Goal: Information Seeking & Learning: Learn about a topic

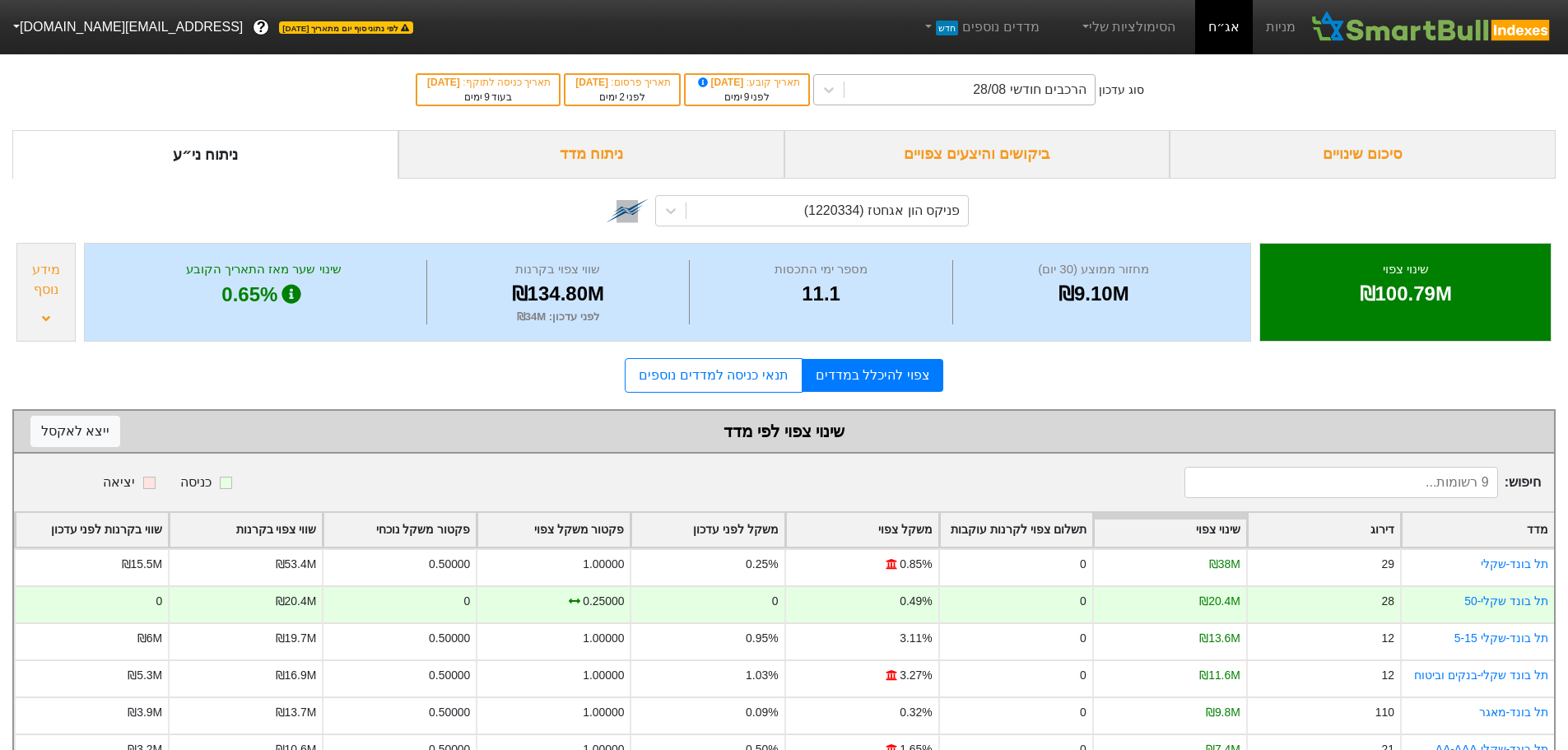
click at [1041, 86] on div "הרכבים חודשי 28/08" at bounding box center [1030, 89] width 114 height 20
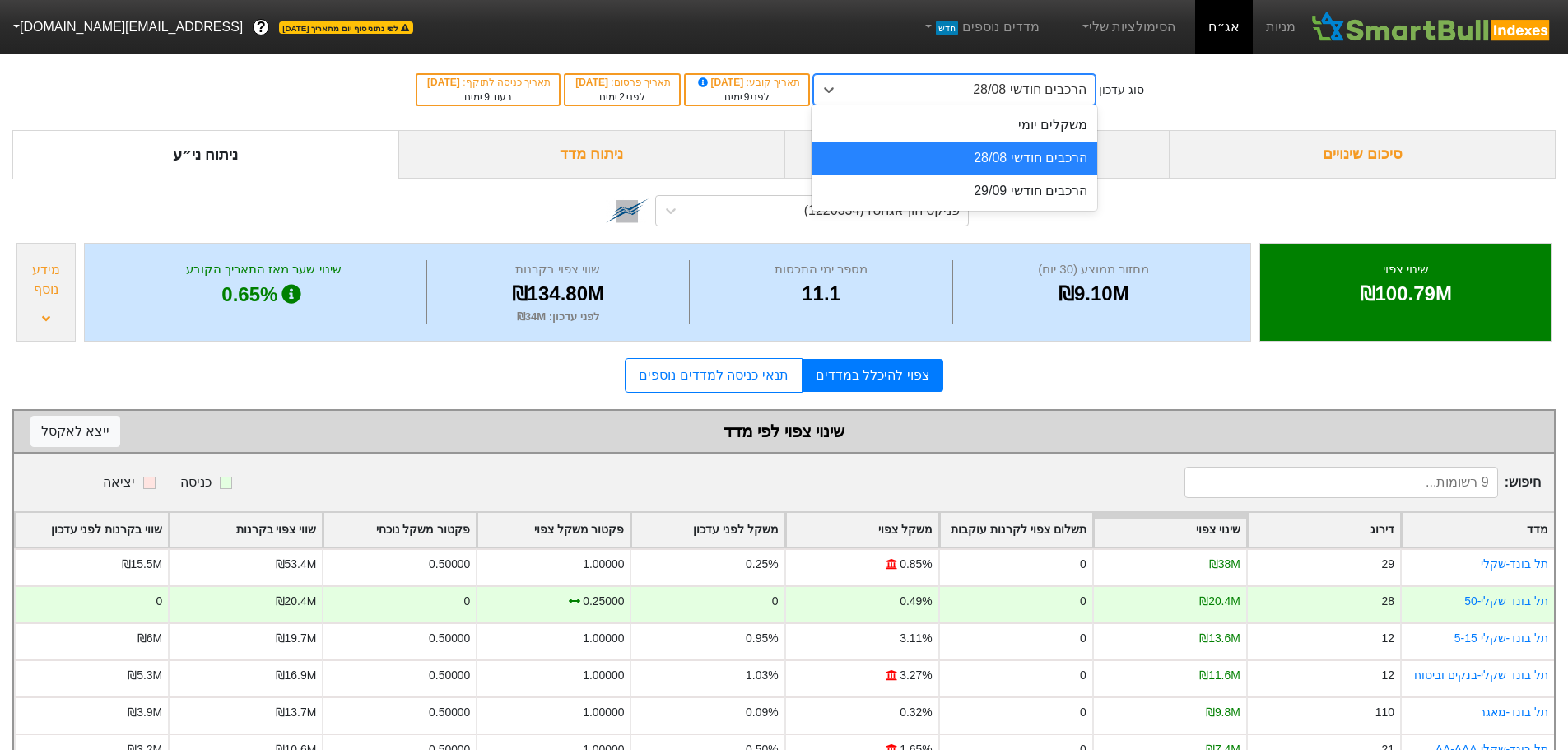
click at [1025, 160] on div "הרכבים חודשי 28/08" at bounding box center [955, 158] width 285 height 33
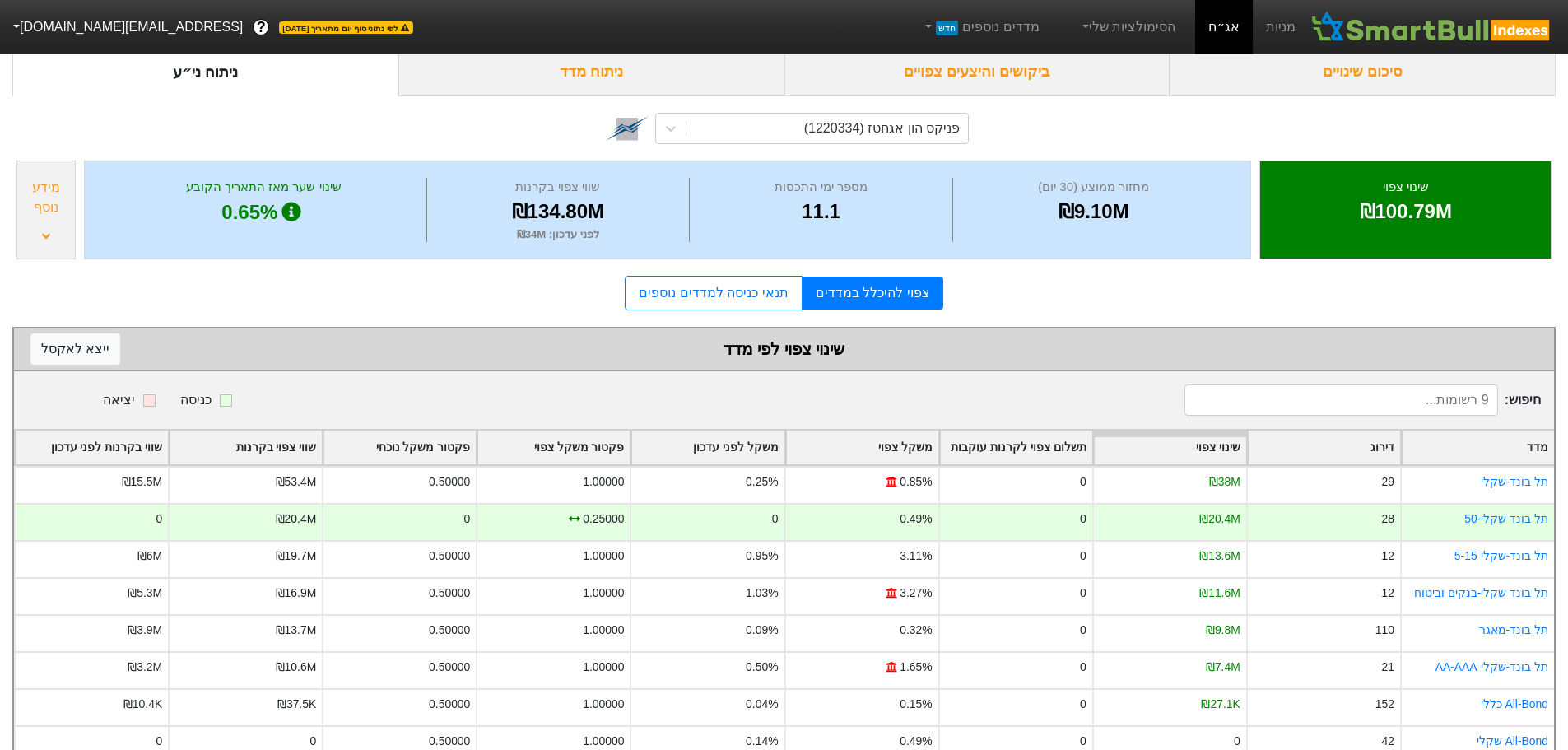
scroll to position [162, 0]
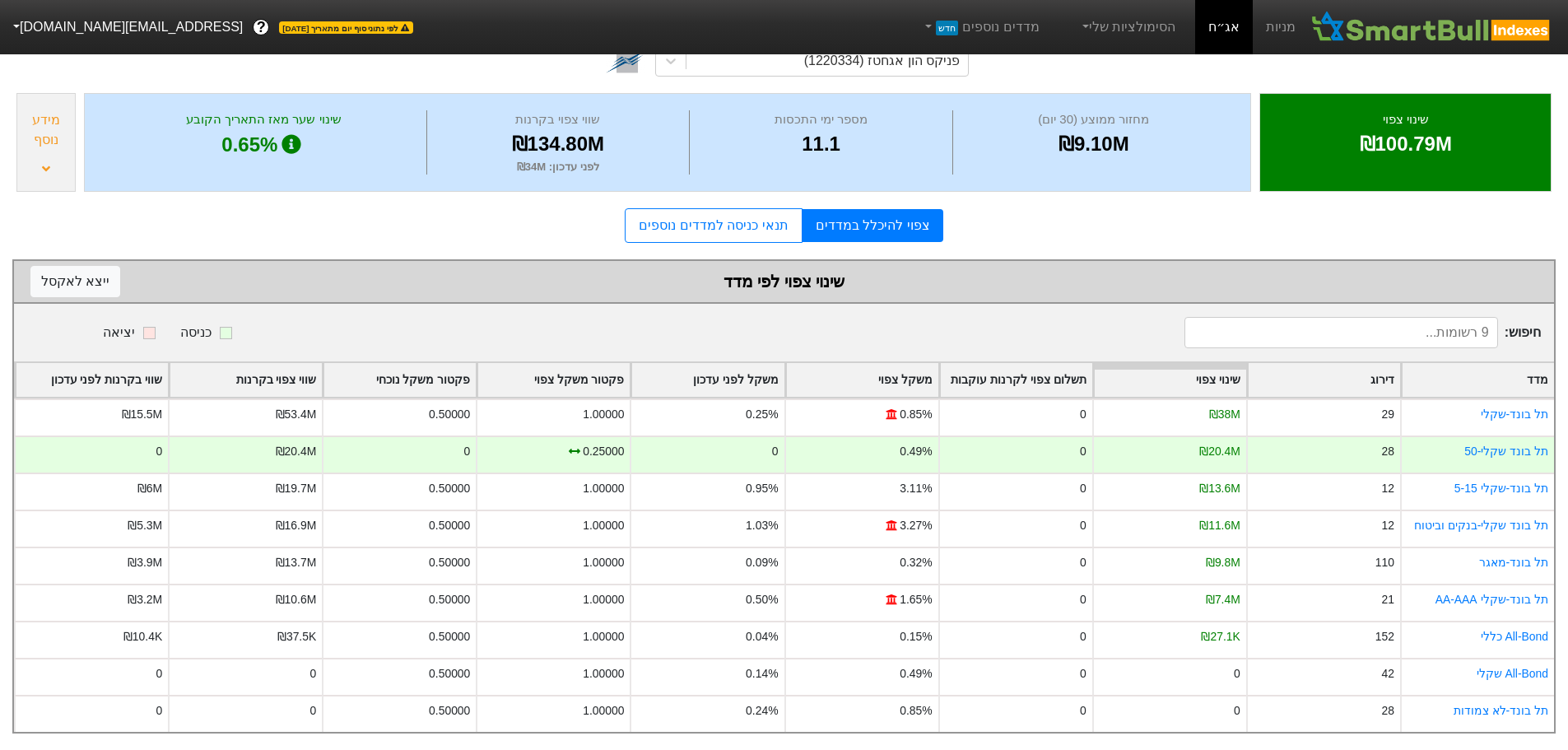
click at [1510, 704] on link "תל בונד-לא צמודות" at bounding box center [1501, 710] width 94 height 13
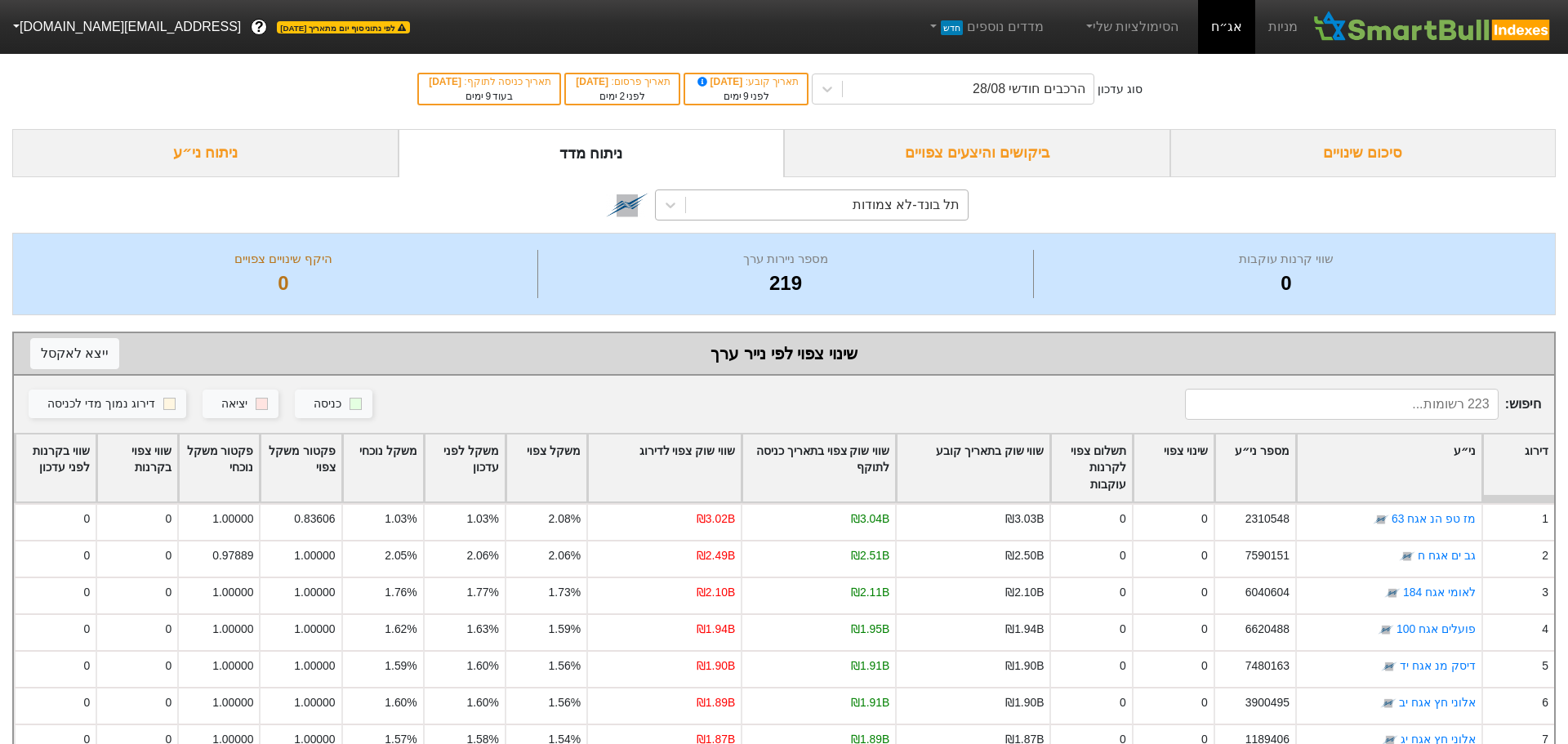
click at [893, 205] on div "תל בונד-לא צמודות" at bounding box center [906, 205] width 107 height 20
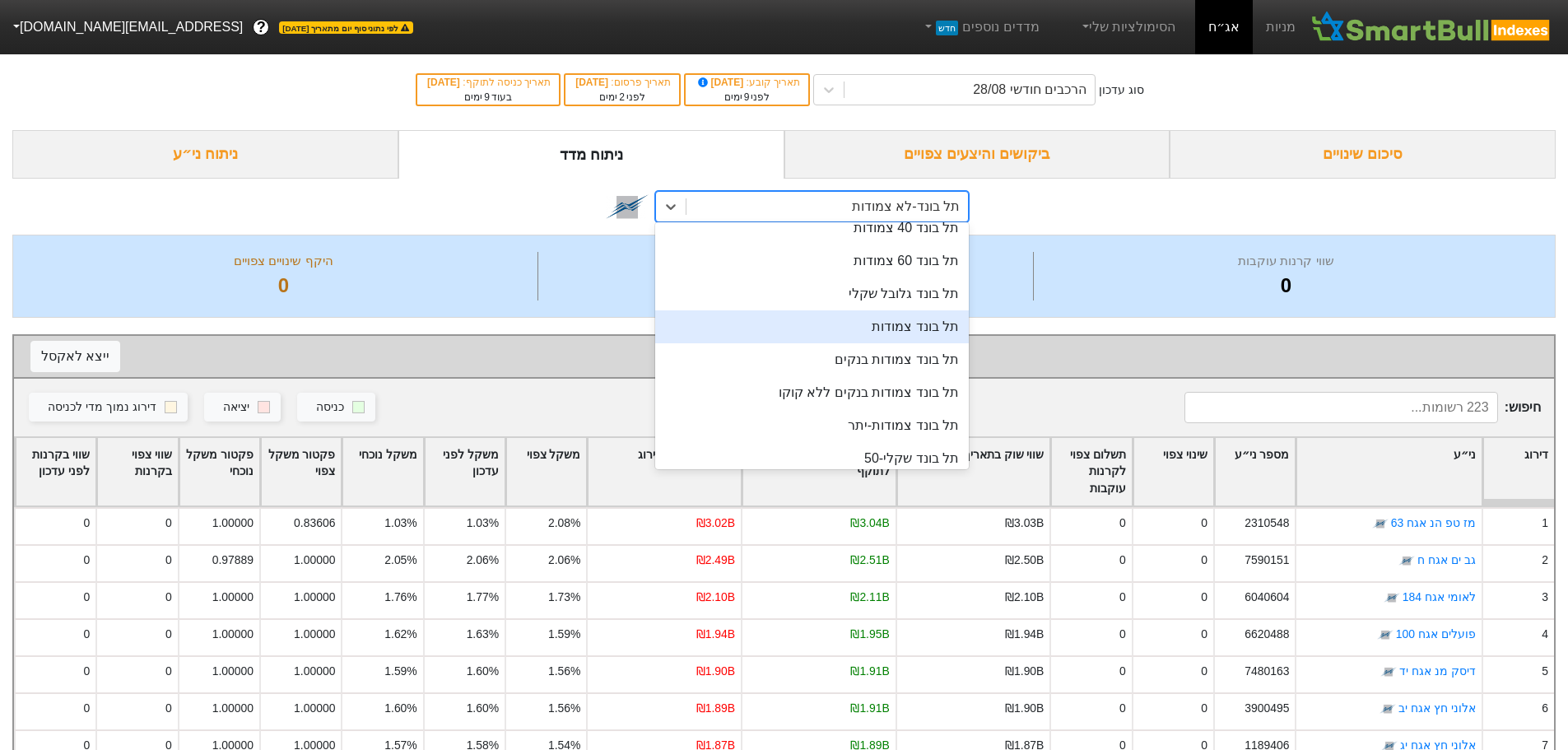
scroll to position [162, 0]
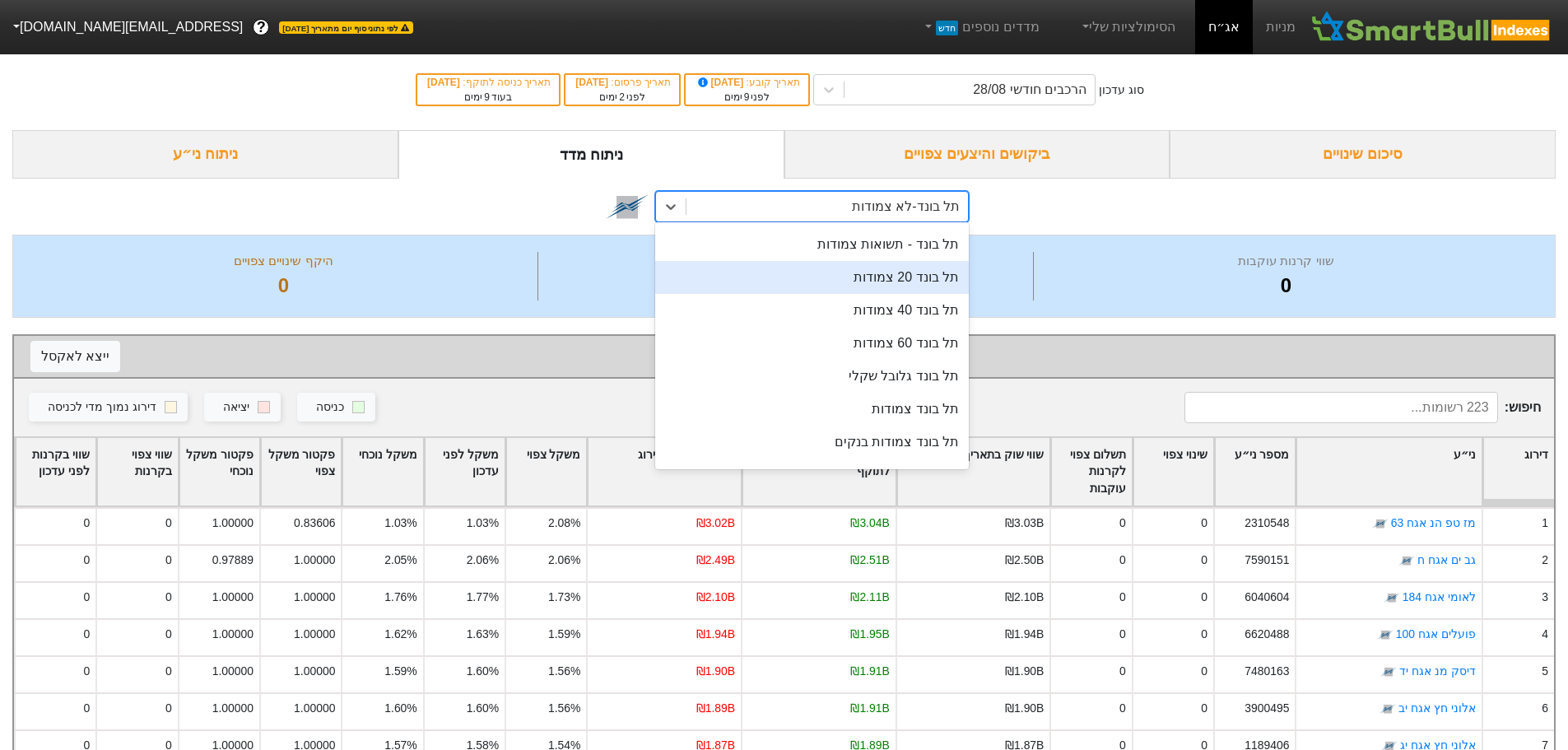
click at [901, 270] on div "תל בונד 20 צמודות" at bounding box center [812, 277] width 313 height 33
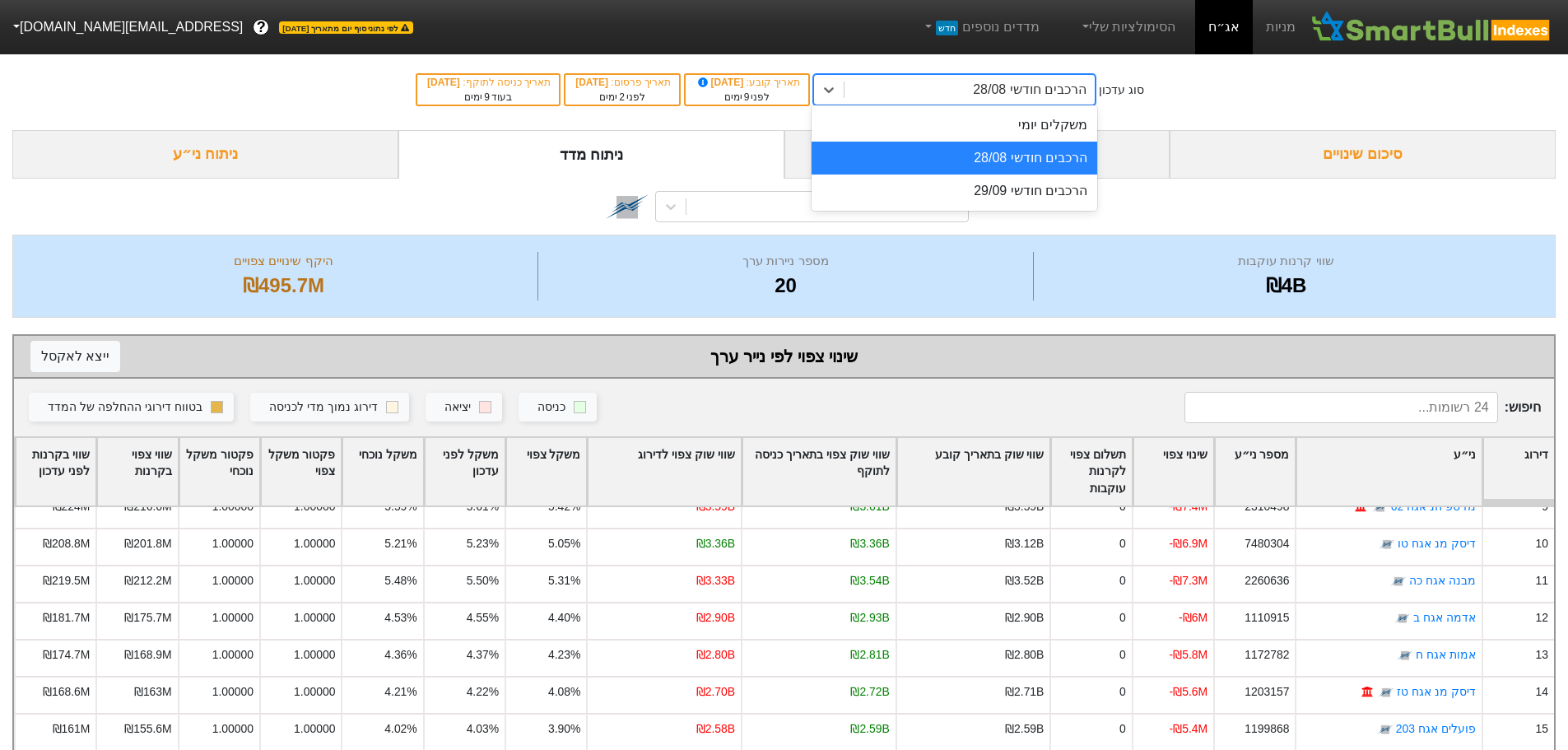
click at [1026, 80] on div "הרכבים חודשי 28/08" at bounding box center [1030, 89] width 114 height 20
click at [1020, 190] on div "הרכבים חודשי 29/09" at bounding box center [955, 191] width 285 height 33
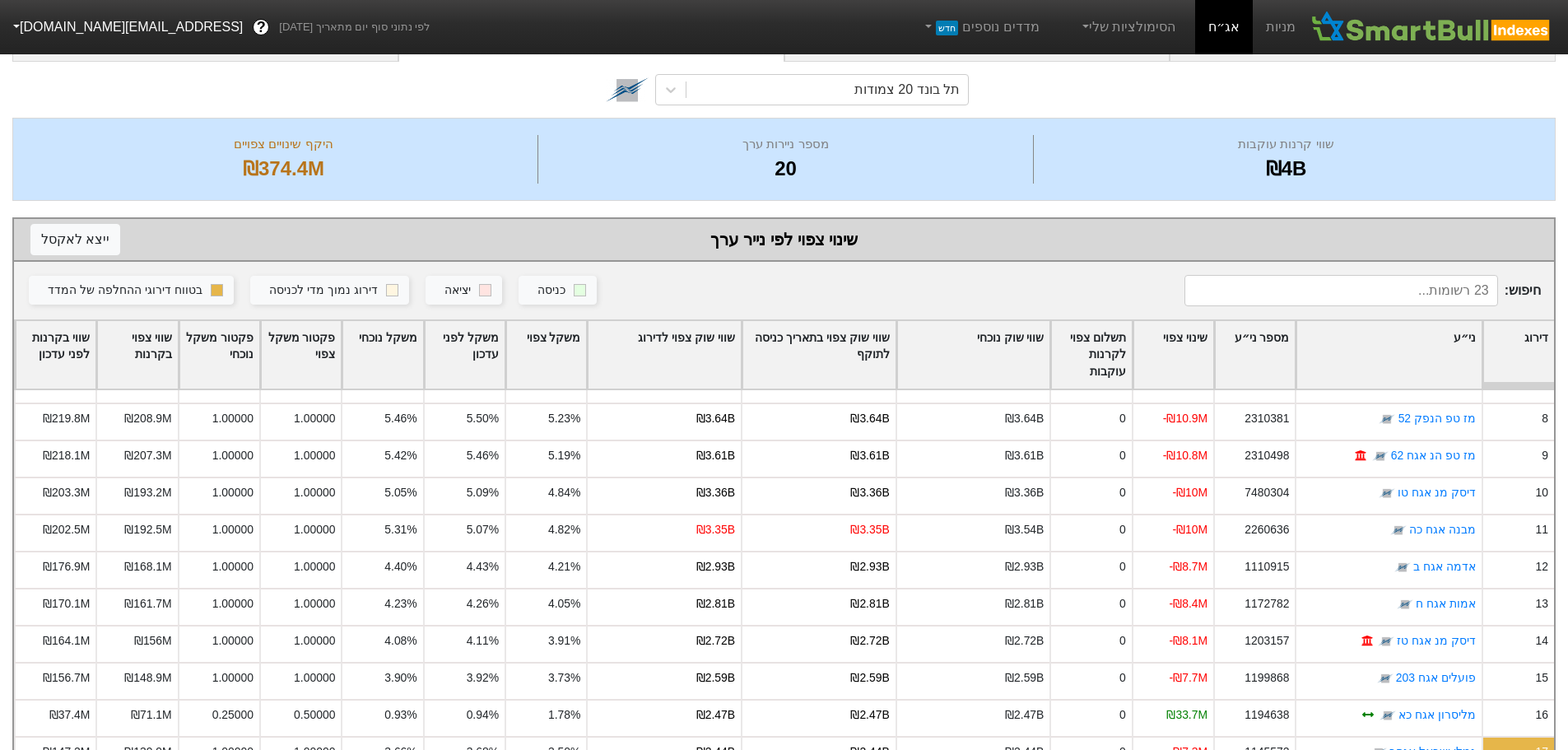
scroll to position [276, 0]
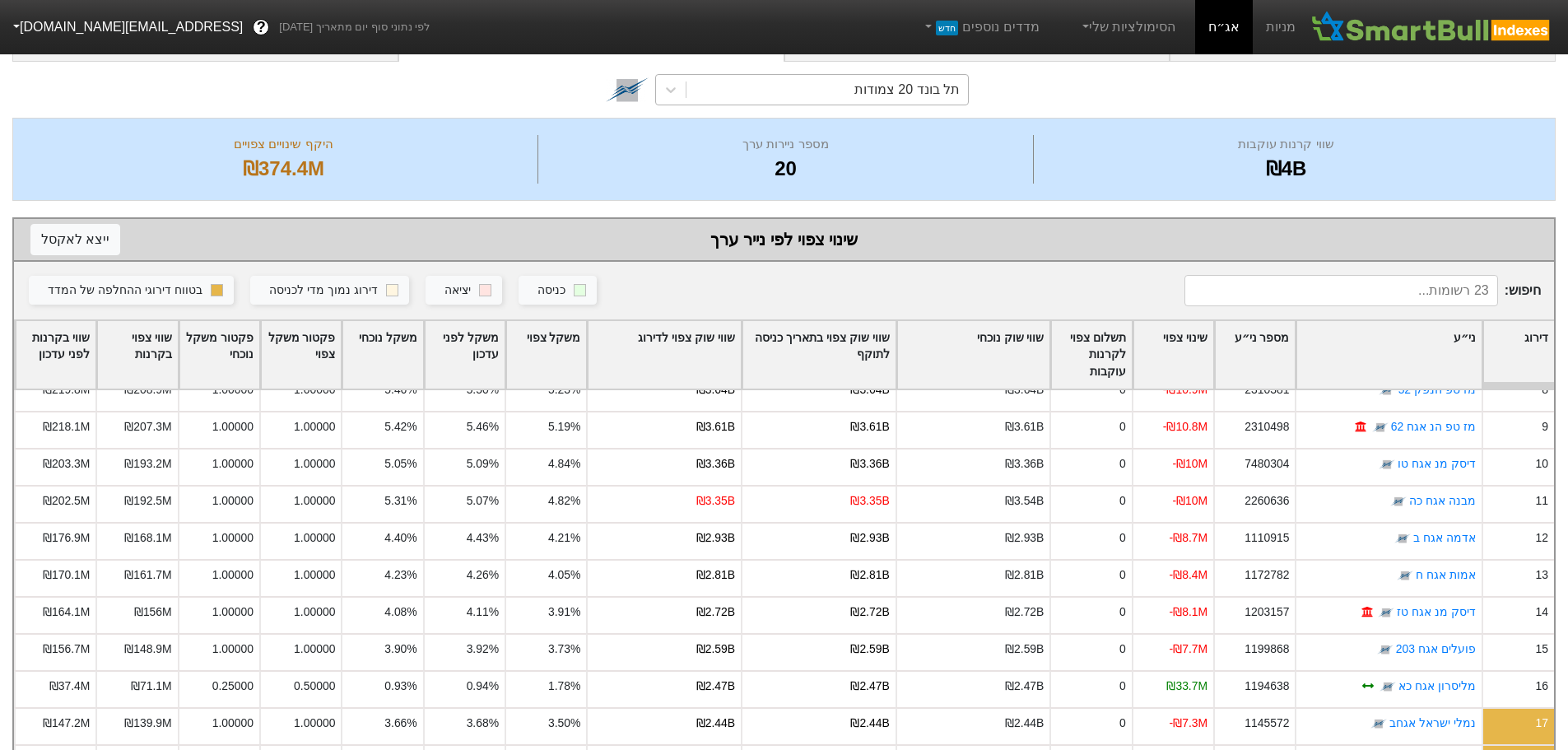
click at [941, 92] on div "תל בונד 20 צמודות" at bounding box center [906, 89] width 105 height 20
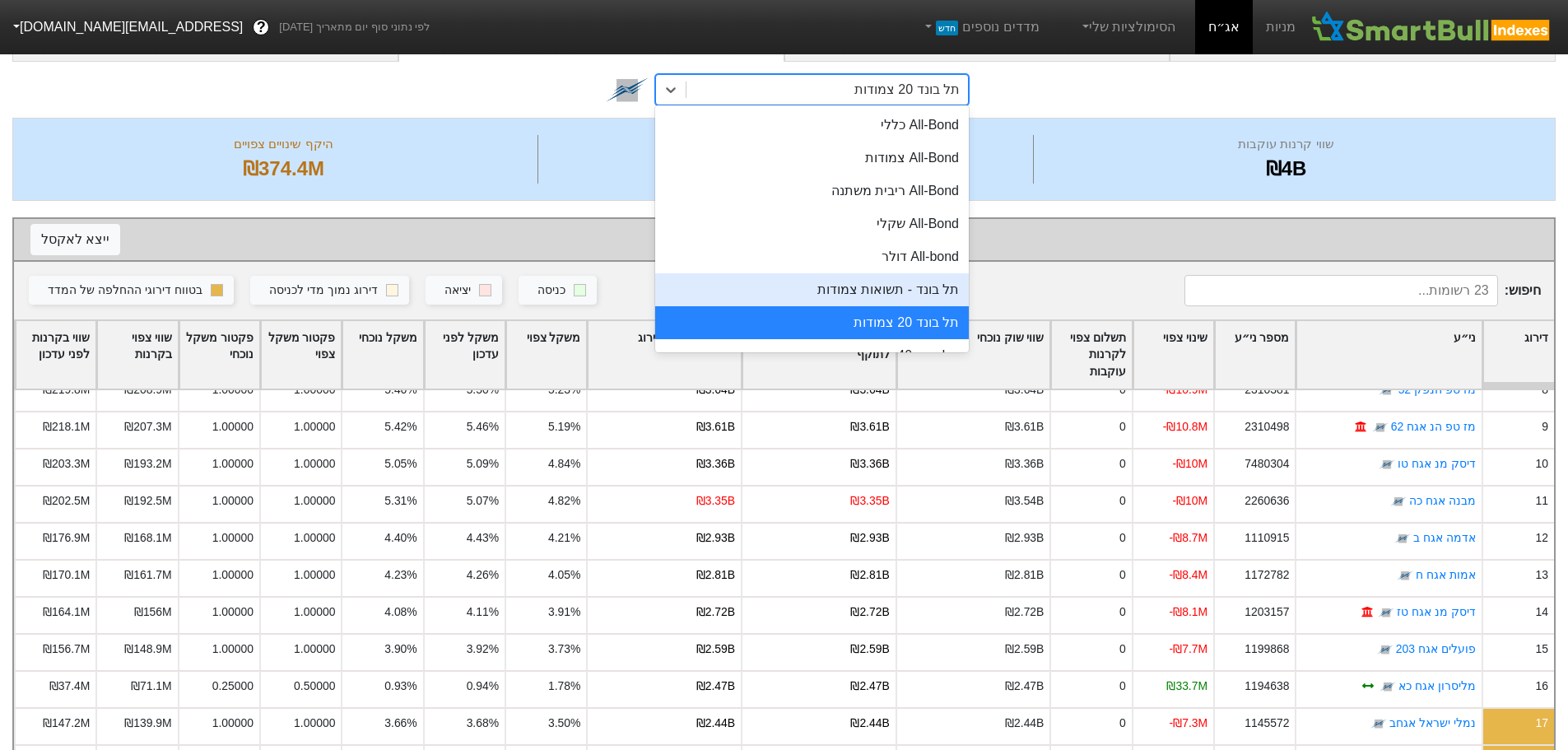
scroll to position [82, 0]
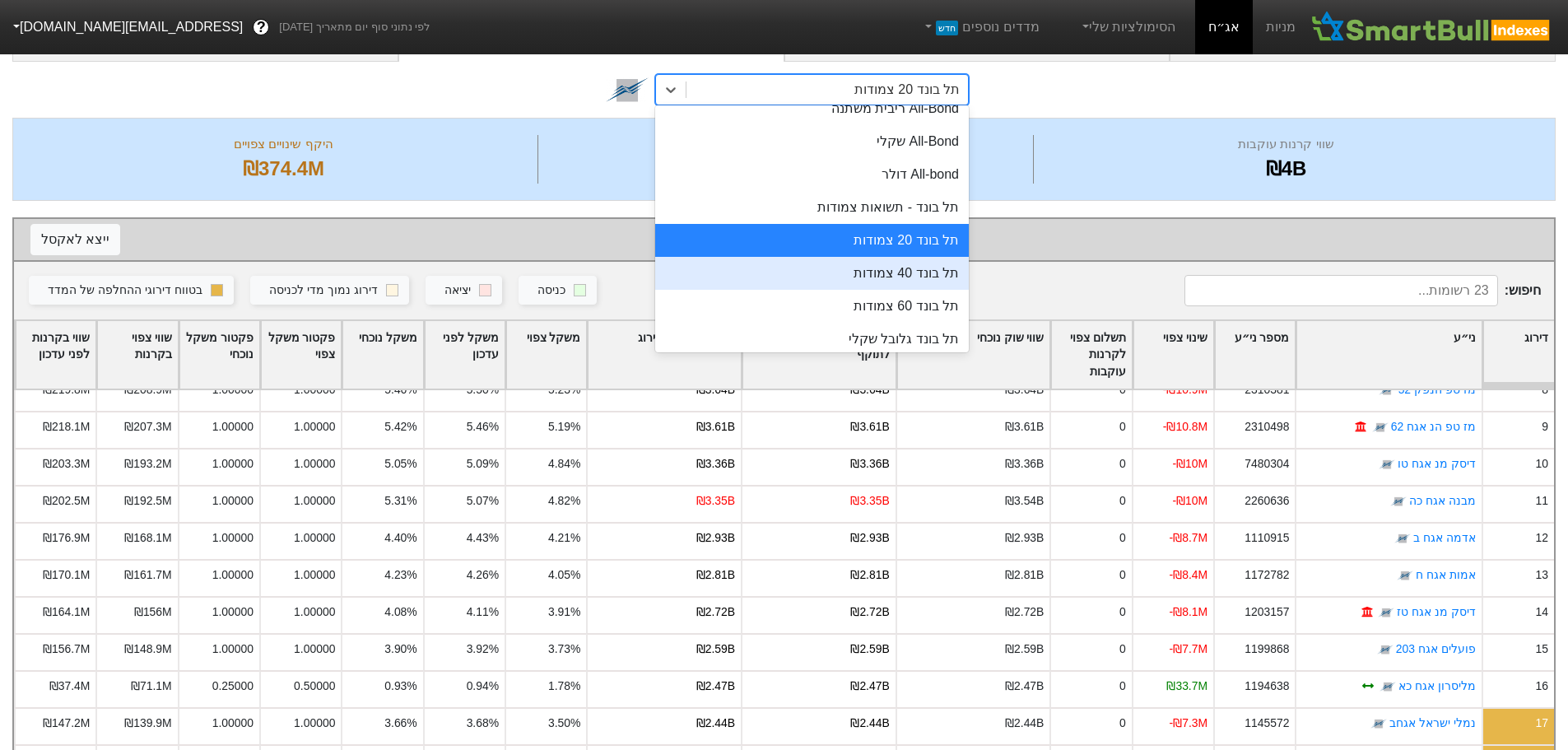
click at [919, 270] on div "תל בונד 40 צמודות" at bounding box center [812, 273] width 313 height 33
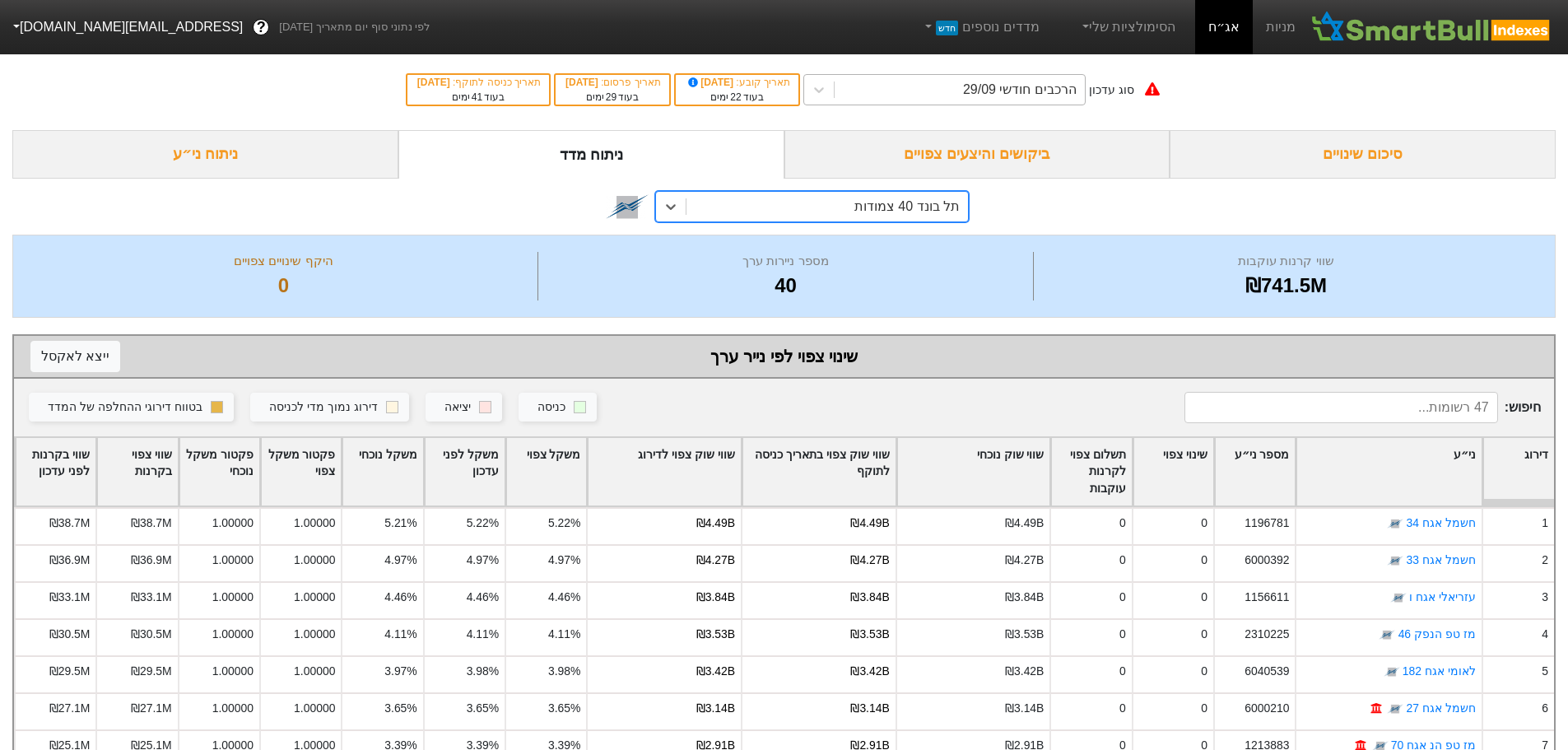
click at [1016, 93] on div "הרכבים חודשי 29/09" at bounding box center [1020, 89] width 114 height 20
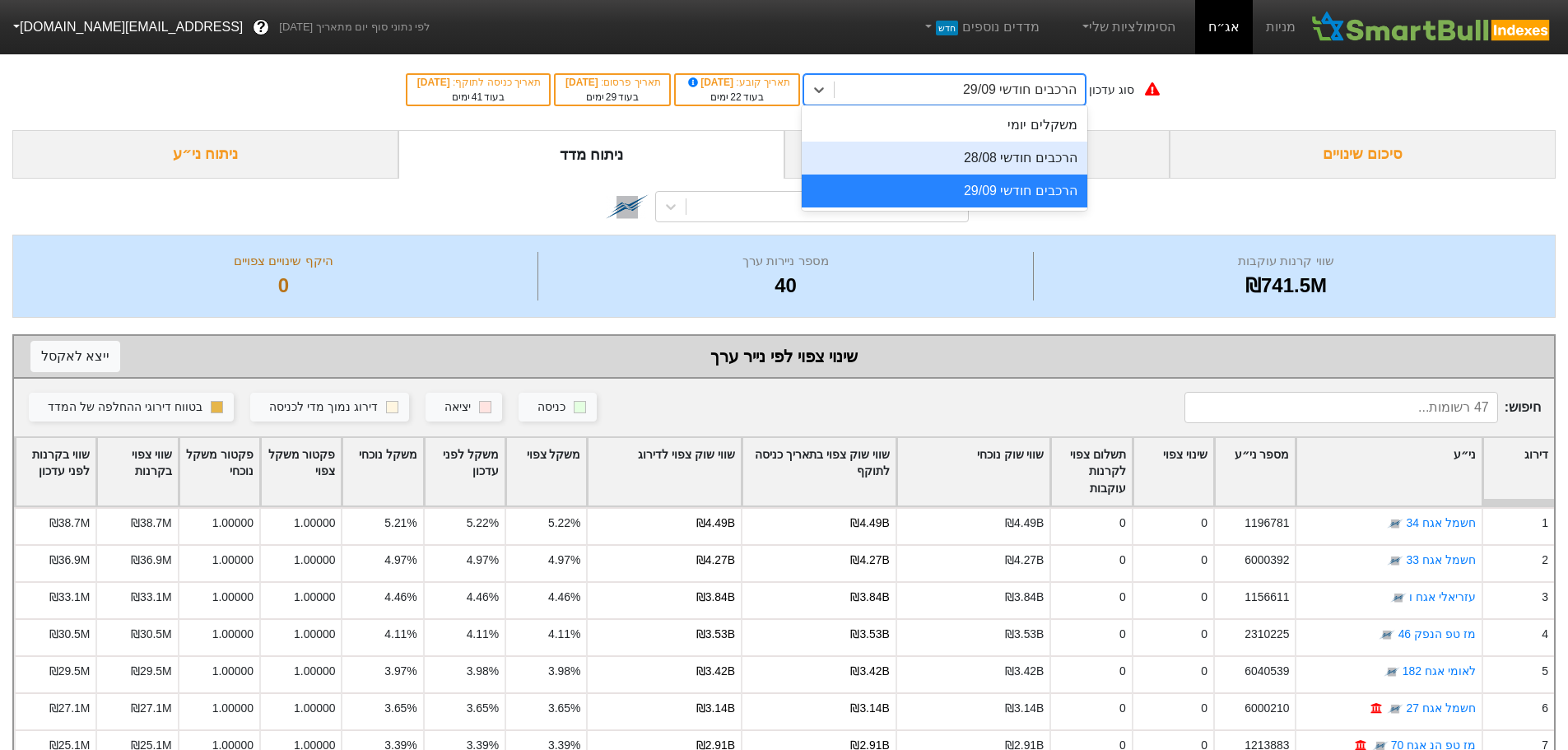
click at [1010, 159] on div "הרכבים חודשי 28/08" at bounding box center [944, 158] width 285 height 33
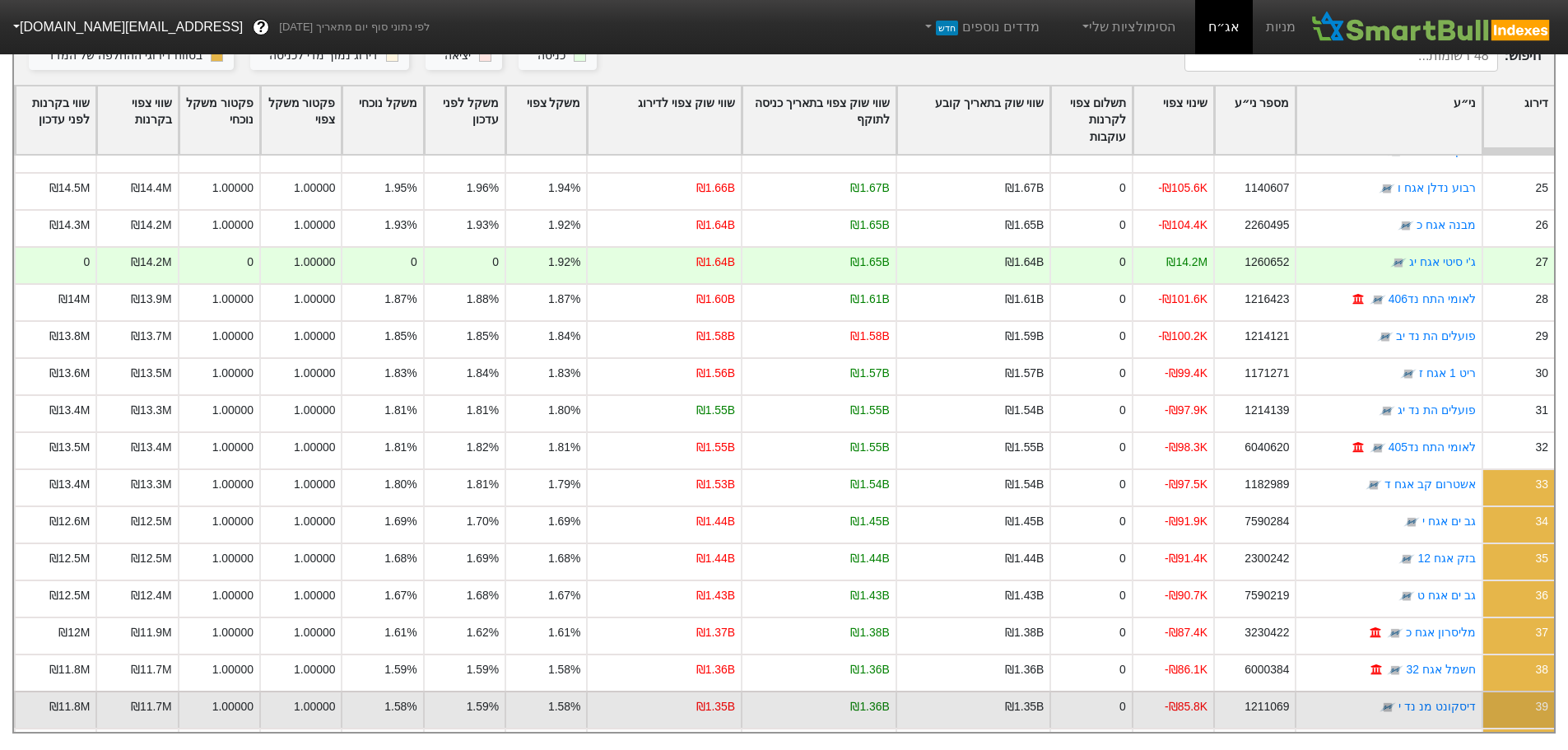
scroll to position [1202, 0]
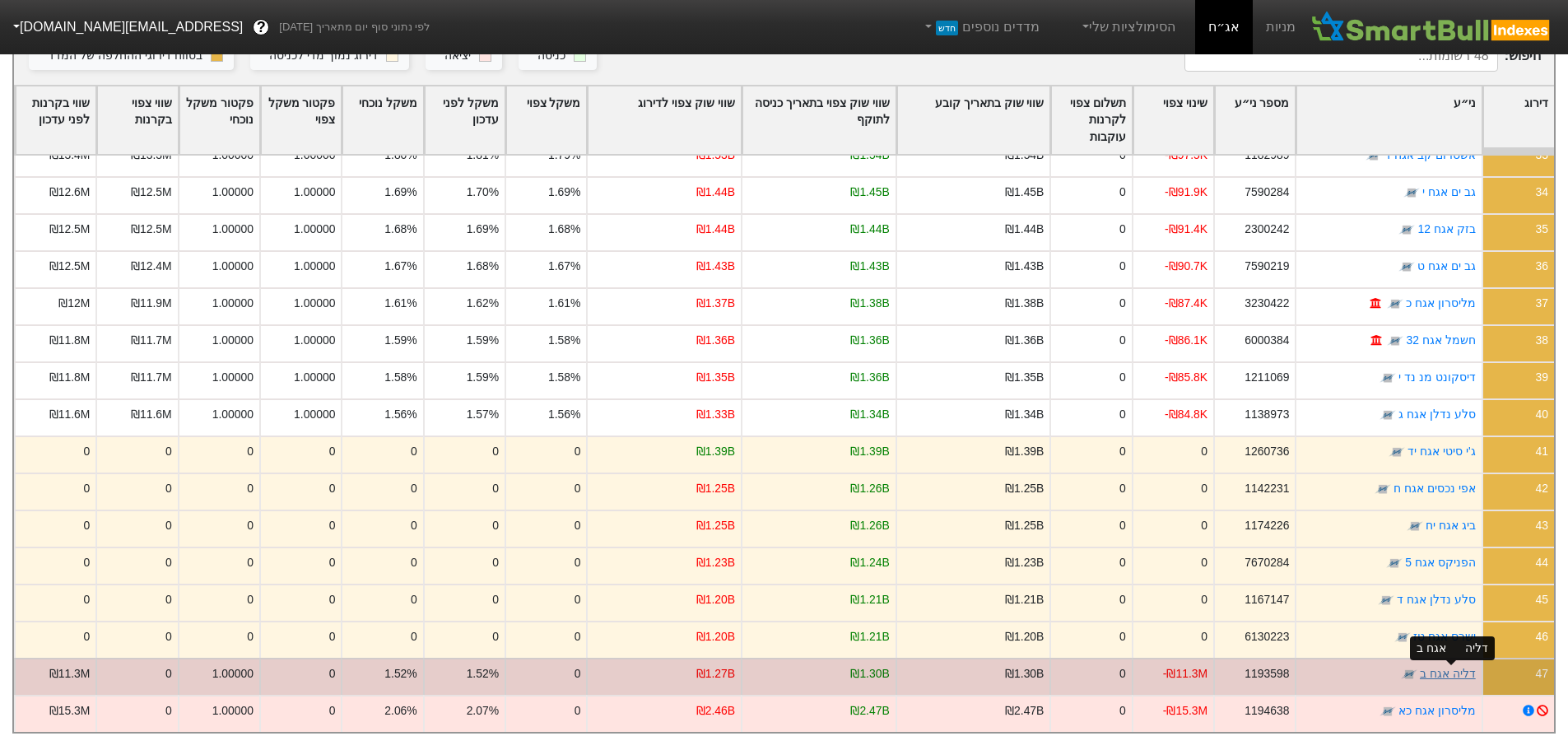
click at [1466, 667] on link "דליה אגח ב" at bounding box center [1448, 673] width 56 height 13
